Goal: Communication & Community: Share content

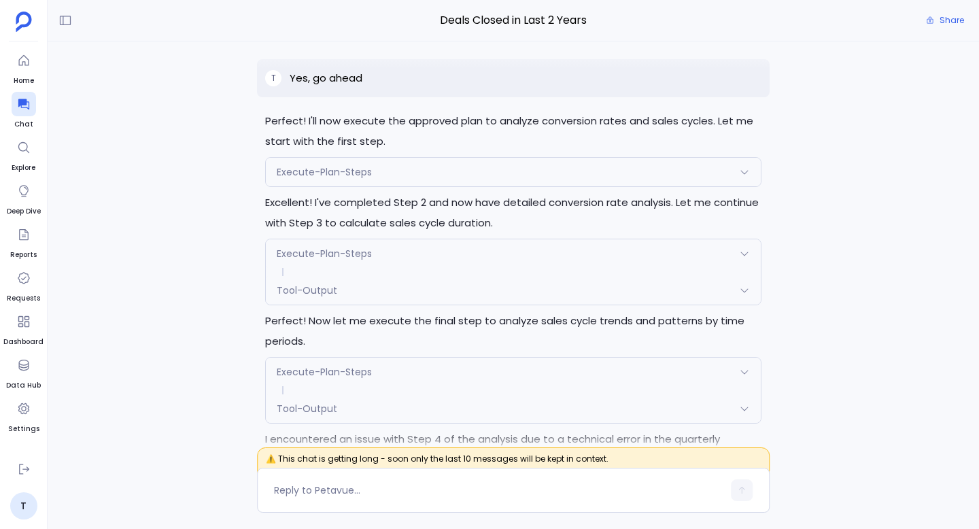
scroll to position [-3307, 0]
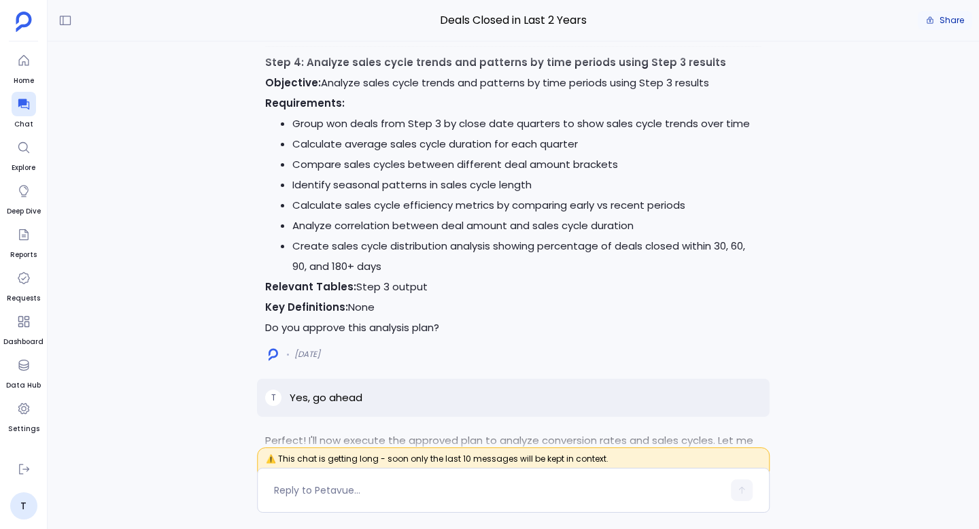
click at [626, 19] on span "Share" at bounding box center [951, 20] width 24 height 11
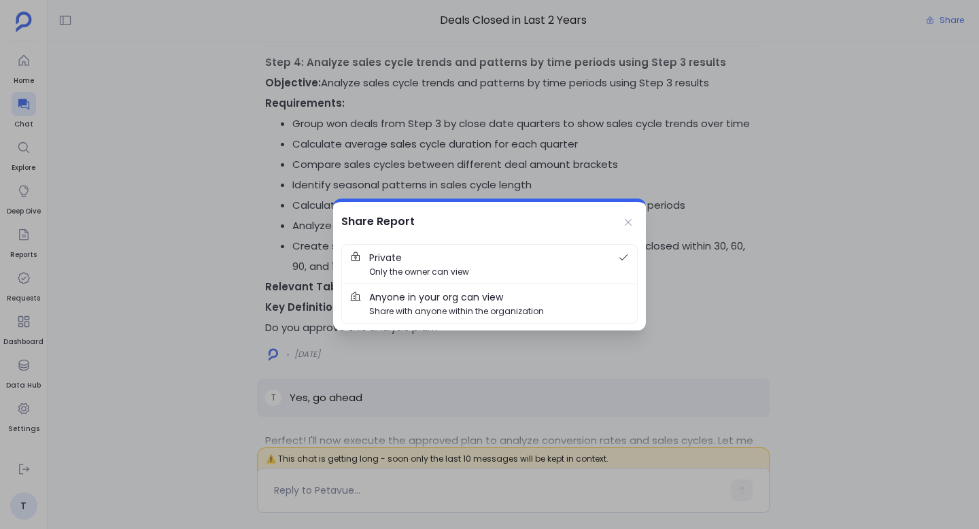
click at [502, 304] on span "Share with anyone within the organization" at bounding box center [456, 310] width 175 height 13
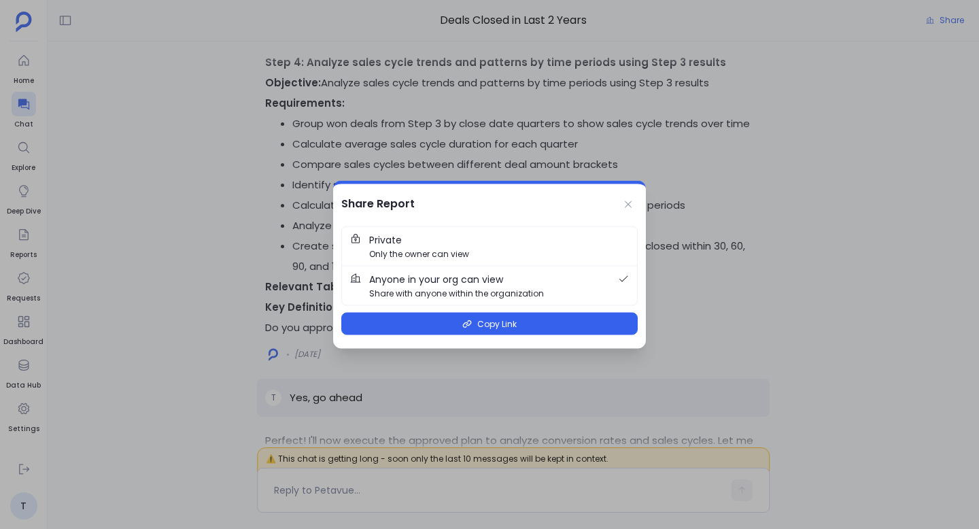
click at [546, 250] on span "Private Only the owner can view" at bounding box center [499, 246] width 260 height 28
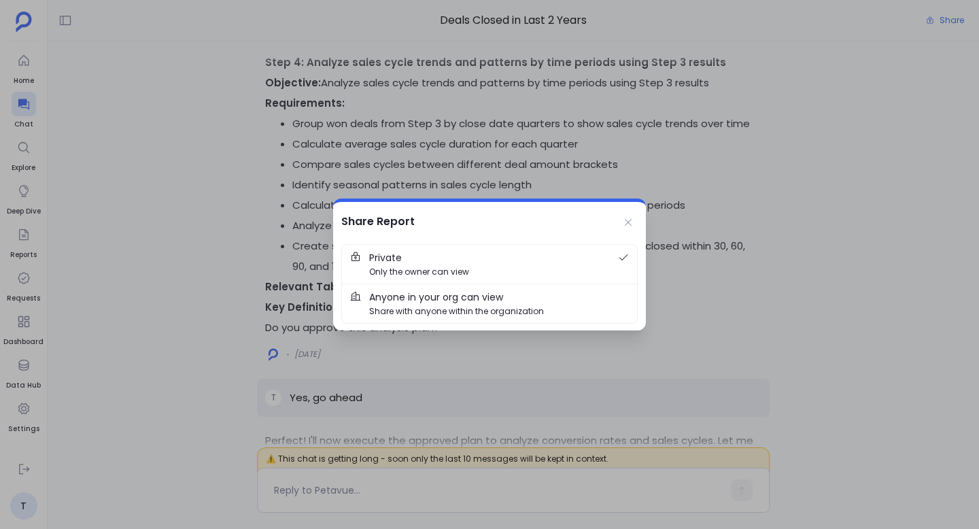
click at [493, 310] on span "Share with anyone within the organization" at bounding box center [456, 310] width 175 height 13
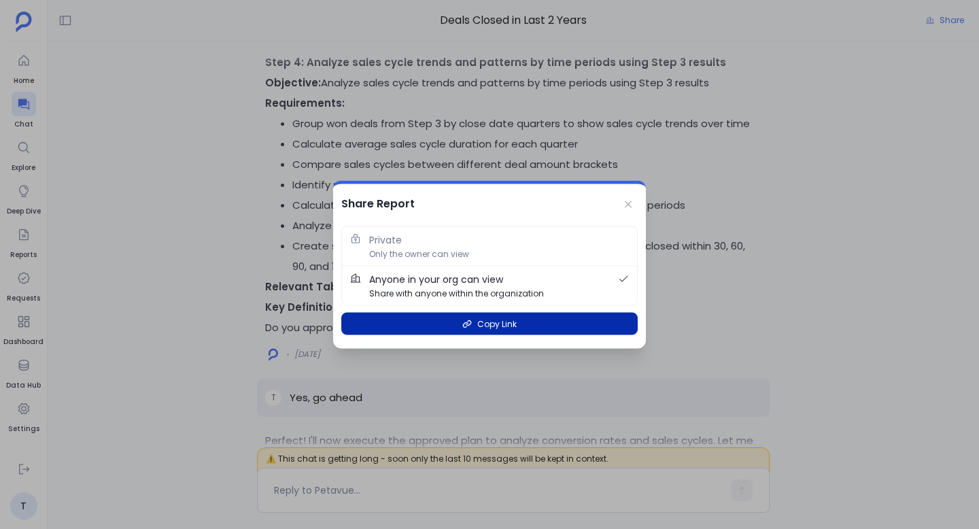
click at [500, 329] on span "Copy Link" at bounding box center [496, 323] width 39 height 13
